Goal: Navigation & Orientation: Find specific page/section

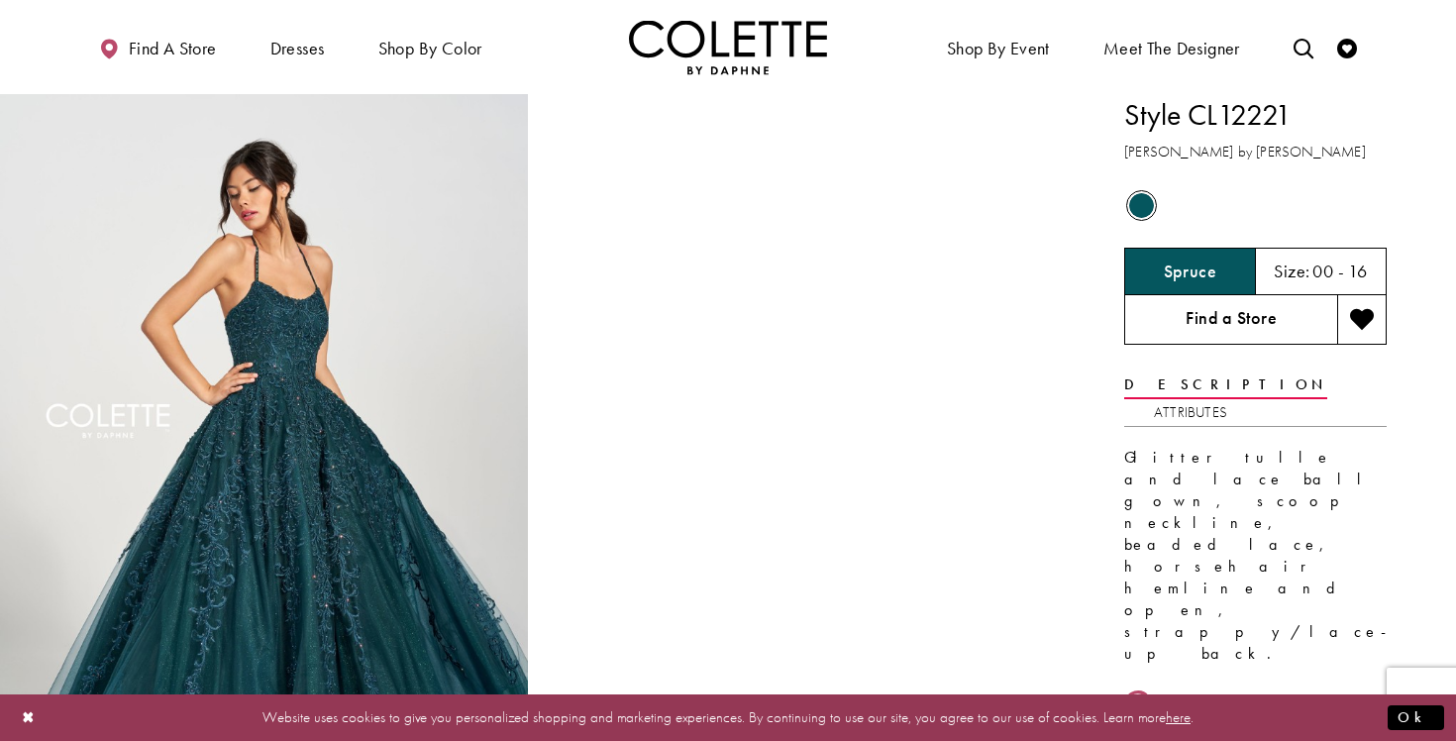
click at [1166, 330] on link "Find a Store" at bounding box center [1230, 320] width 213 height 50
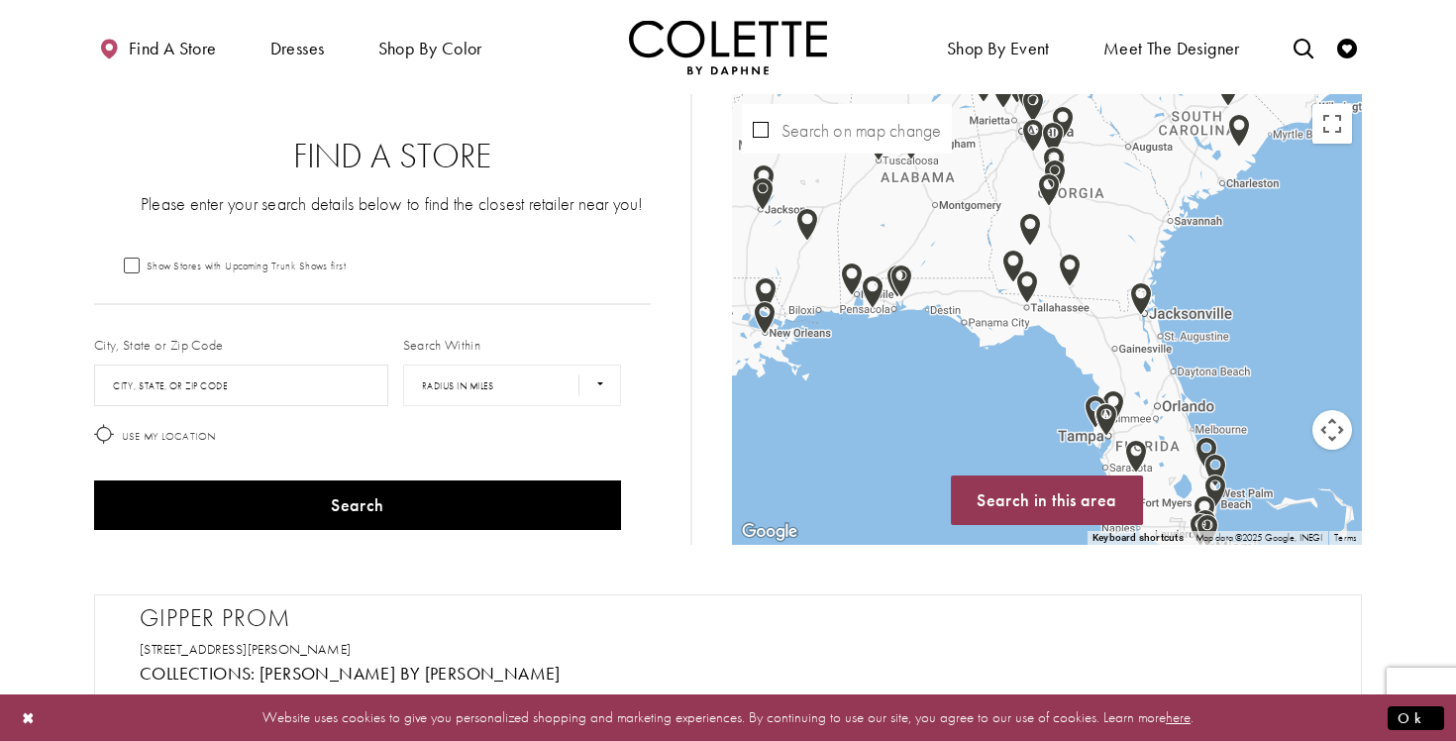
drag, startPoint x: 1124, startPoint y: 414, endPoint x: 1001, endPoint y: 391, distance: 124.9
click at [1001, 392] on div "Map with store locations" at bounding box center [1047, 319] width 630 height 451
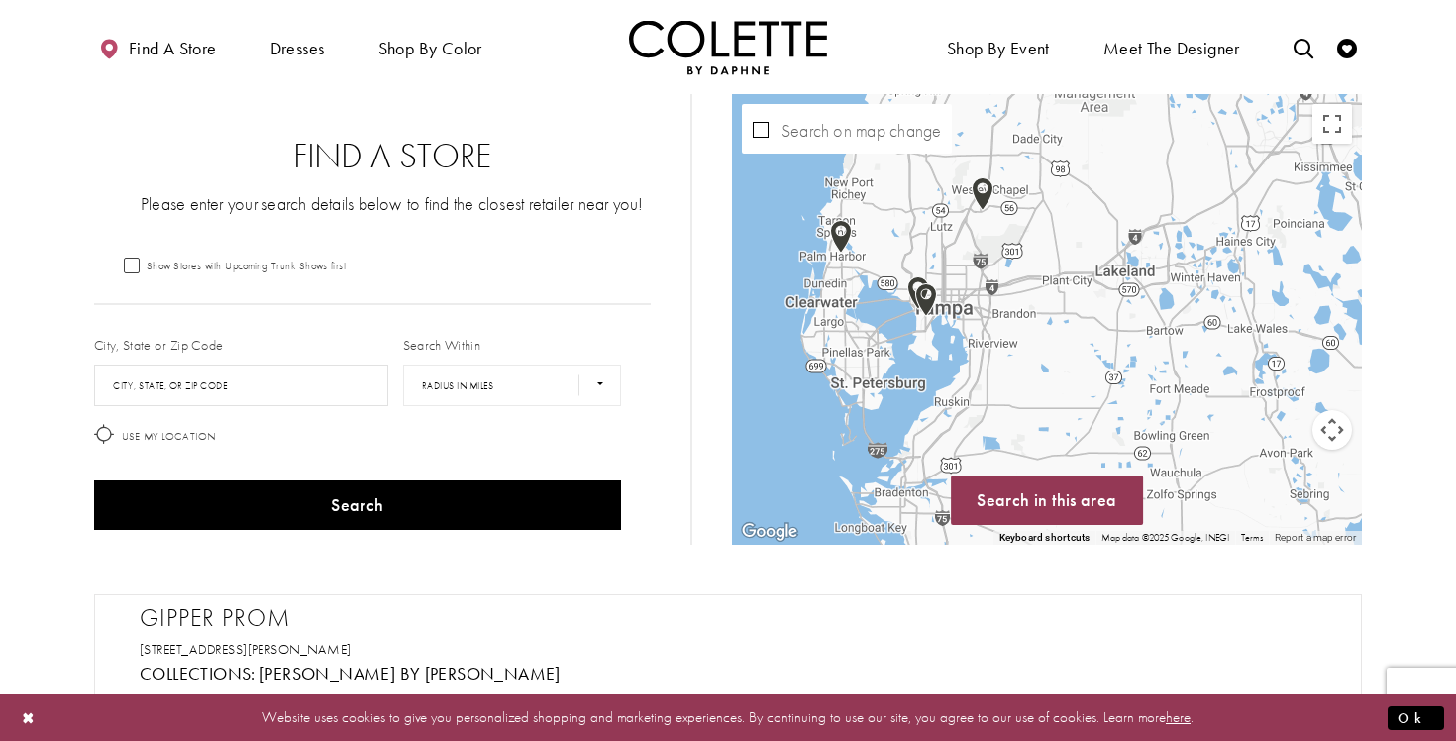
drag, startPoint x: 889, startPoint y: 409, endPoint x: 994, endPoint y: 346, distance: 122.6
click at [994, 346] on div "Map with store locations" at bounding box center [1047, 319] width 630 height 451
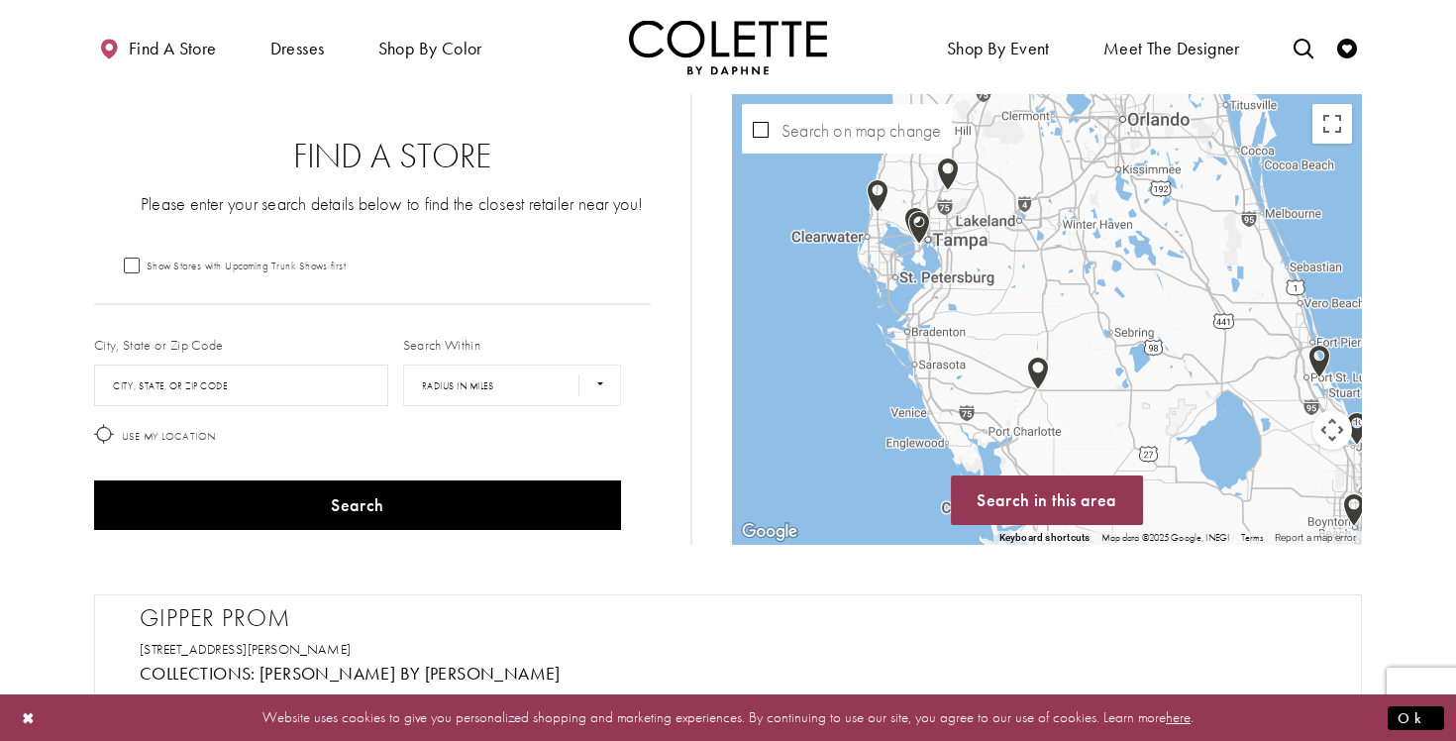
drag, startPoint x: 1082, startPoint y: 432, endPoint x: 1041, endPoint y: 342, distance: 98.9
click at [1041, 342] on div "Map with store locations" at bounding box center [1047, 319] width 630 height 451
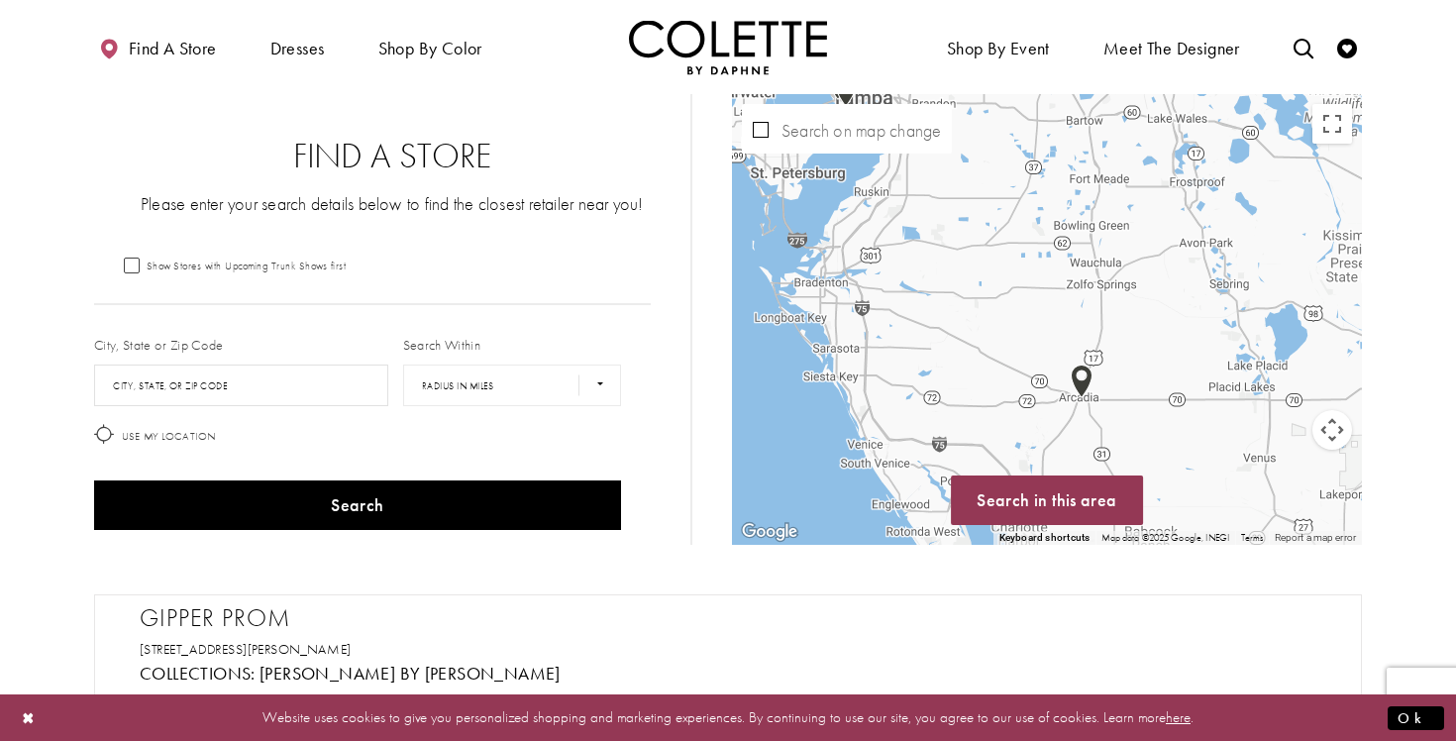
drag, startPoint x: 1070, startPoint y: 303, endPoint x: 1119, endPoint y: 316, distance: 51.2
click at [1119, 316] on div "Map with store locations" at bounding box center [1047, 319] width 630 height 451
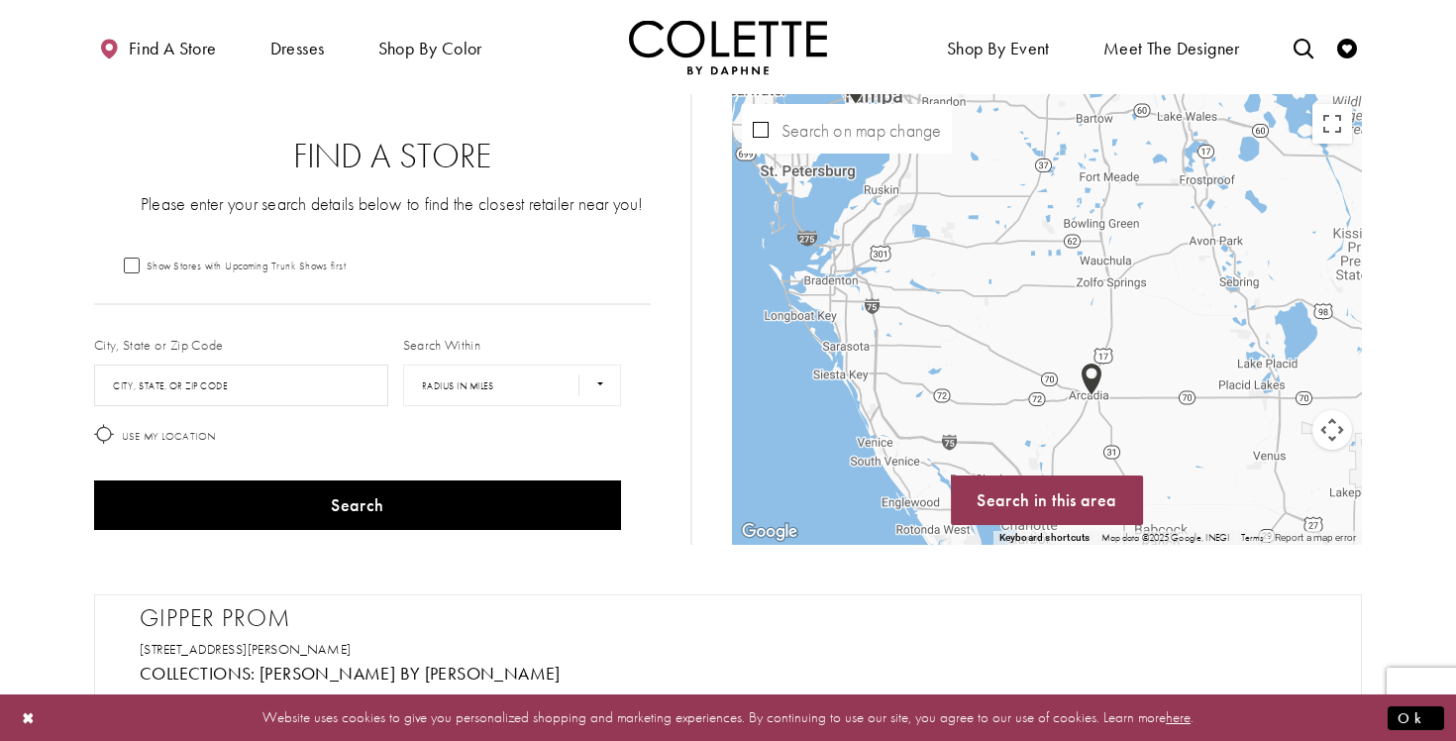
click at [1089, 370] on img "Map with store locations" at bounding box center [1092, 380] width 22 height 34
